Goal: Information Seeking & Learning: Learn about a topic

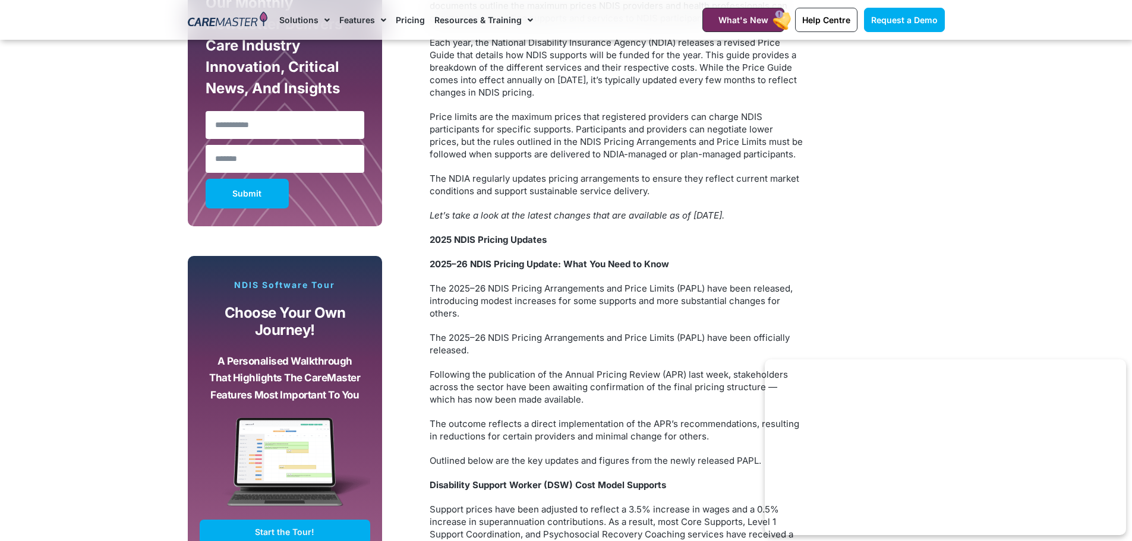
scroll to position [792, 0]
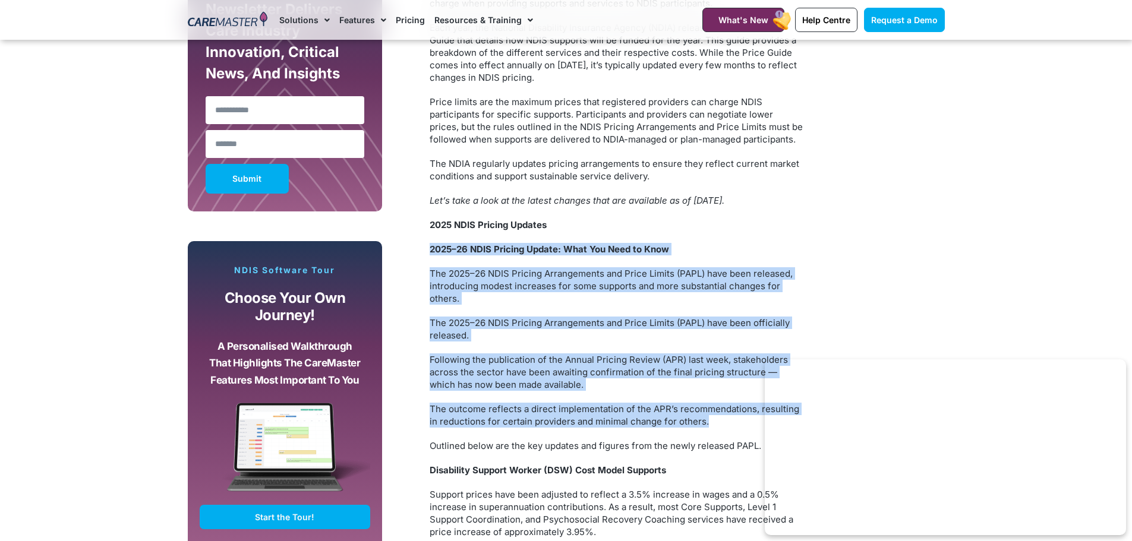
drag, startPoint x: 430, startPoint y: 248, endPoint x: 650, endPoint y: 365, distance: 249.1
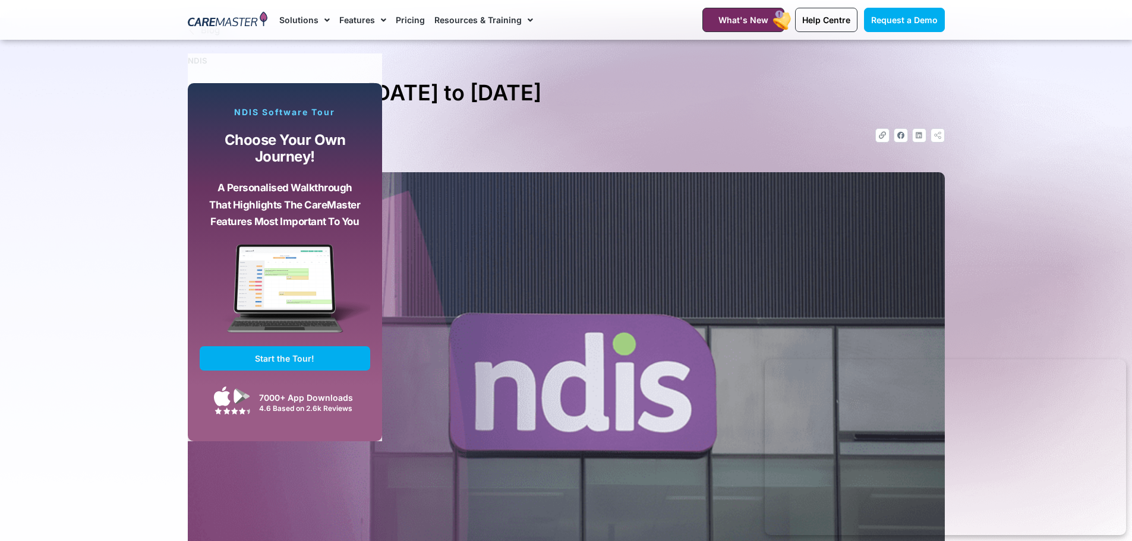
scroll to position [0, 0]
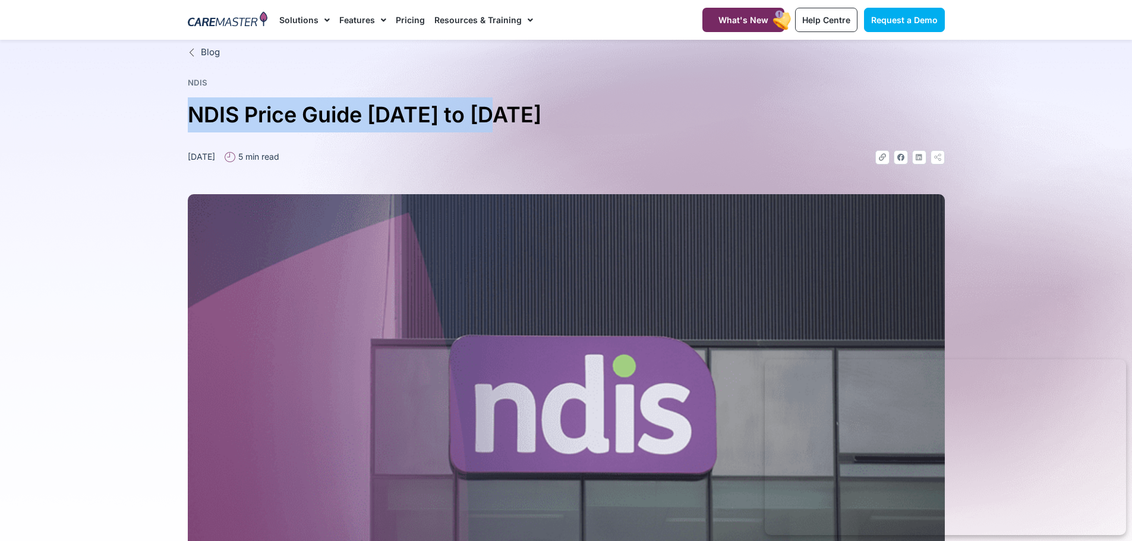
drag, startPoint x: 519, startPoint y: 111, endPoint x: 178, endPoint y: 109, distance: 341.7
click at [178, 109] on section "Blog NDIS NDIS Price Guide [DATE] to 2026 [DATE] 5 min read Link Facebook Linke…" at bounding box center [566, 356] width 1132 height 633
copy h1 "NDIS Price Guide [DATE] to [DATE]"
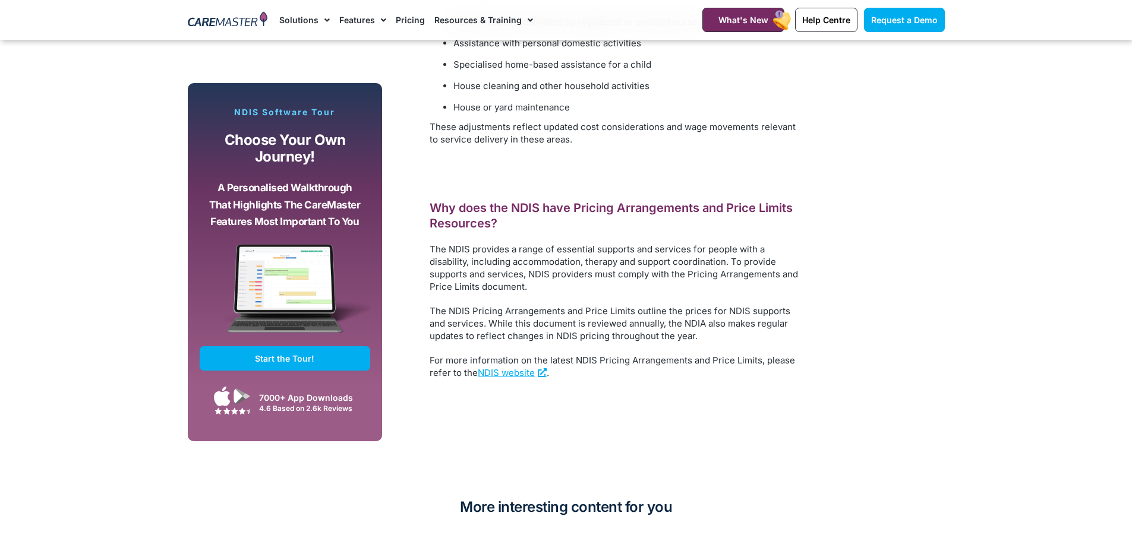
scroll to position [2377, 0]
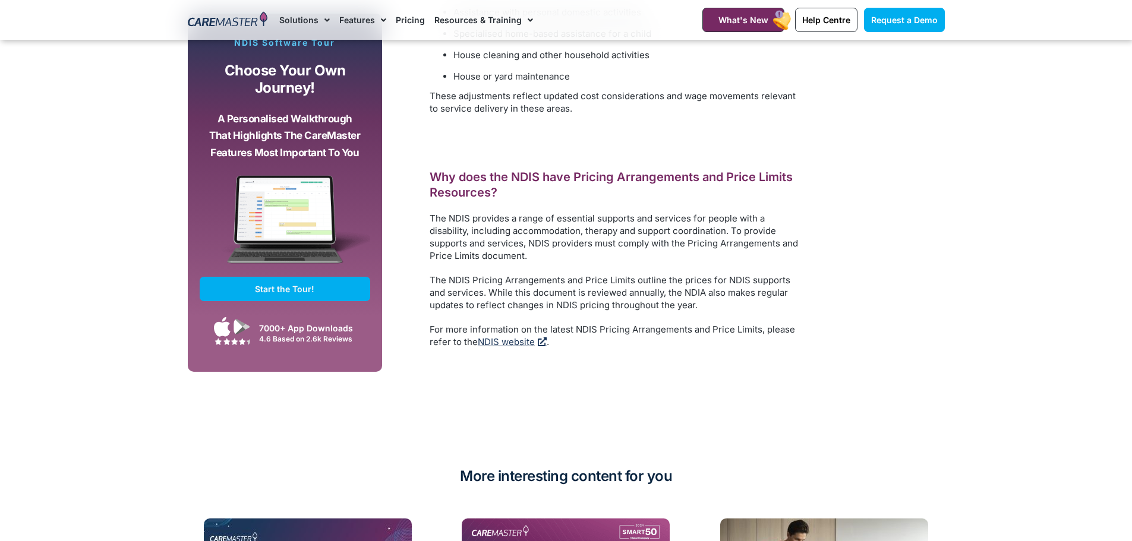
click at [513, 336] on link "NDIS website" at bounding box center [512, 341] width 69 height 11
